Goal: Transaction & Acquisition: Subscribe to service/newsletter

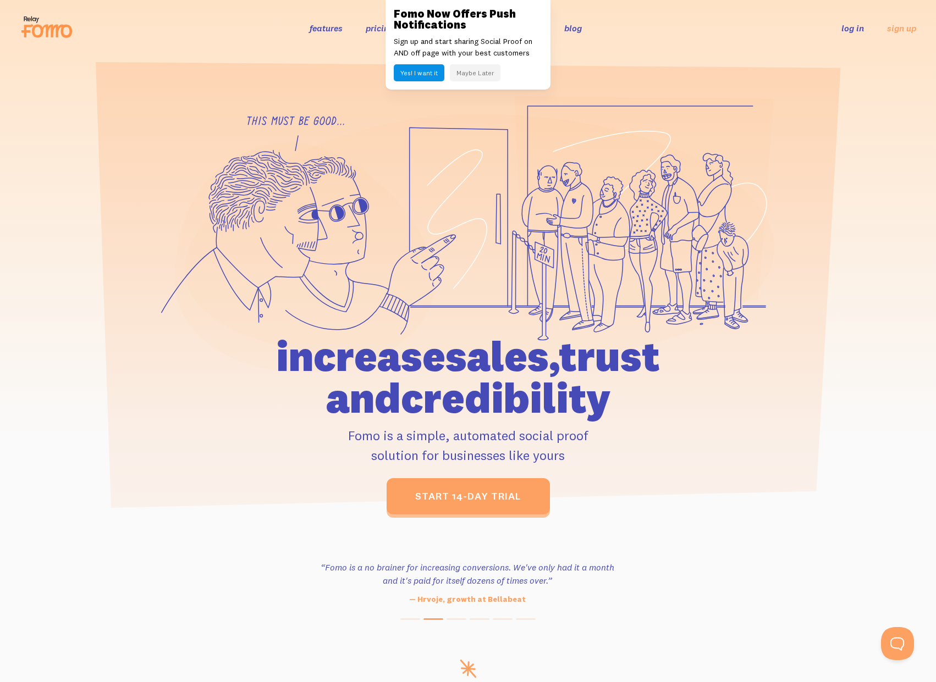
click at [482, 75] on button "Maybe Later" at bounding box center [475, 72] width 51 height 17
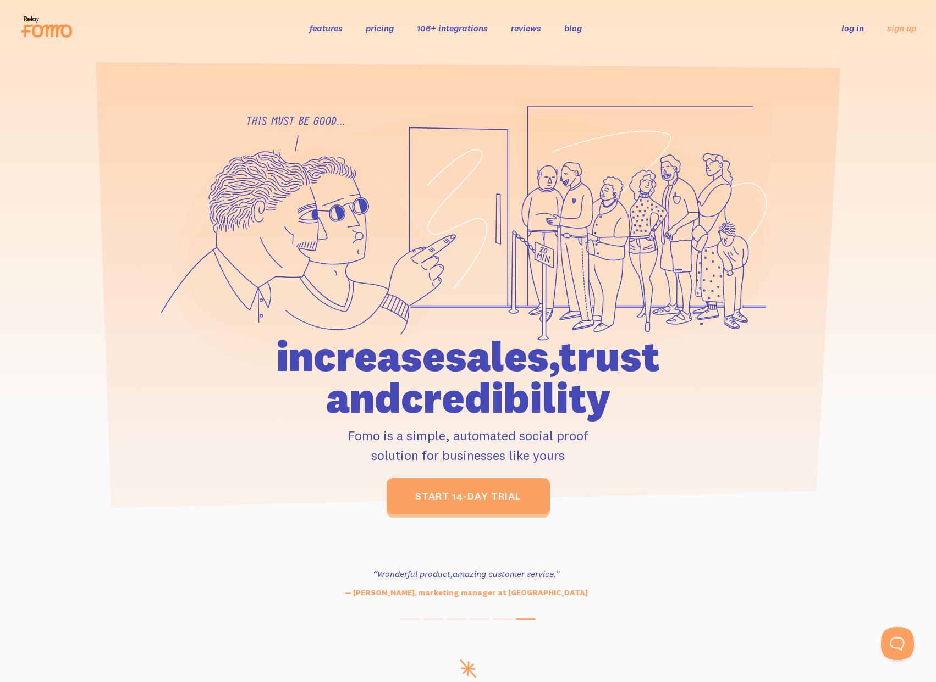
click at [376, 26] on link "pricing" at bounding box center [380, 28] width 28 height 11
click at [467, 29] on link "106+ integrations" at bounding box center [452, 28] width 71 height 11
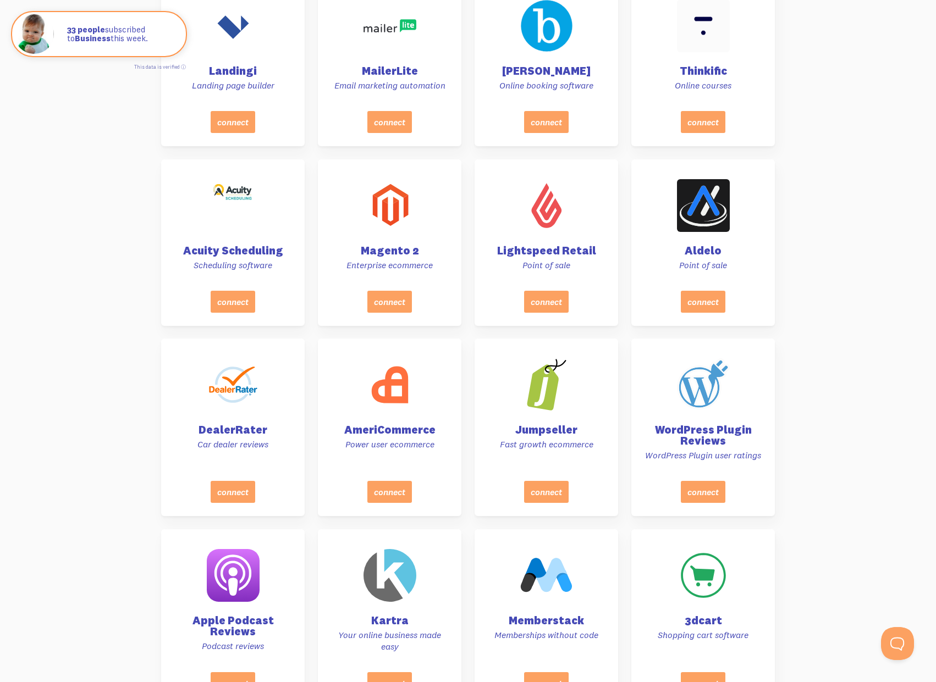
scroll to position [3665, 0]
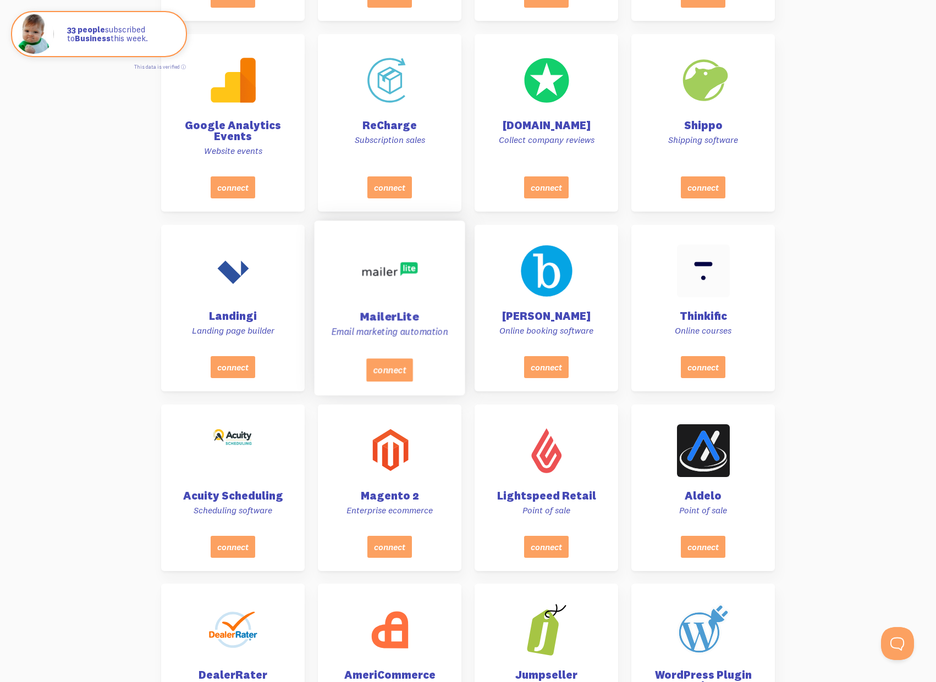
click at [393, 355] on div "MailerLite Email marketing automation" at bounding box center [389, 293] width 123 height 131
